Goal: Navigation & Orientation: Find specific page/section

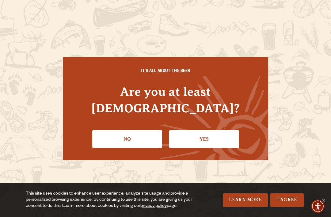
click at [207, 132] on link "Yes" at bounding box center [204, 139] width 70 height 18
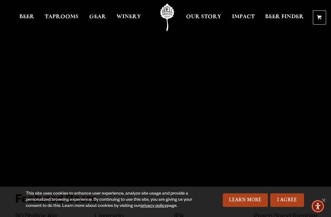
click at [64, 14] on span "Taprooms" at bounding box center [62, 16] width 34 height 5
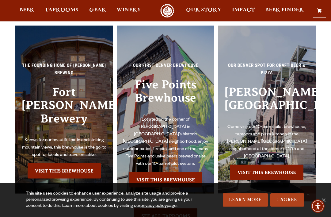
scroll to position [1185, 0]
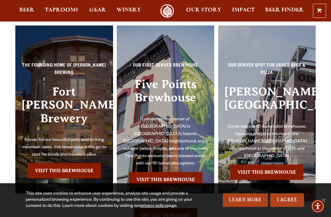
click at [65, 163] on link "Visit this Brewhouse" at bounding box center [64, 170] width 73 height 15
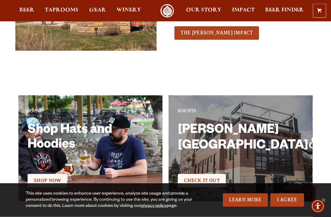
scroll to position [656, 0]
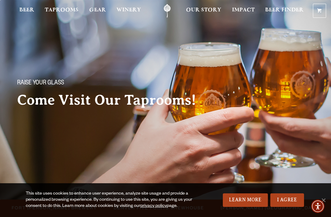
click at [77, 203] on span "Fort [PERSON_NAME] Brewery" at bounding box center [54, 207] width 85 height 9
